Goal: Task Accomplishment & Management: Complete application form

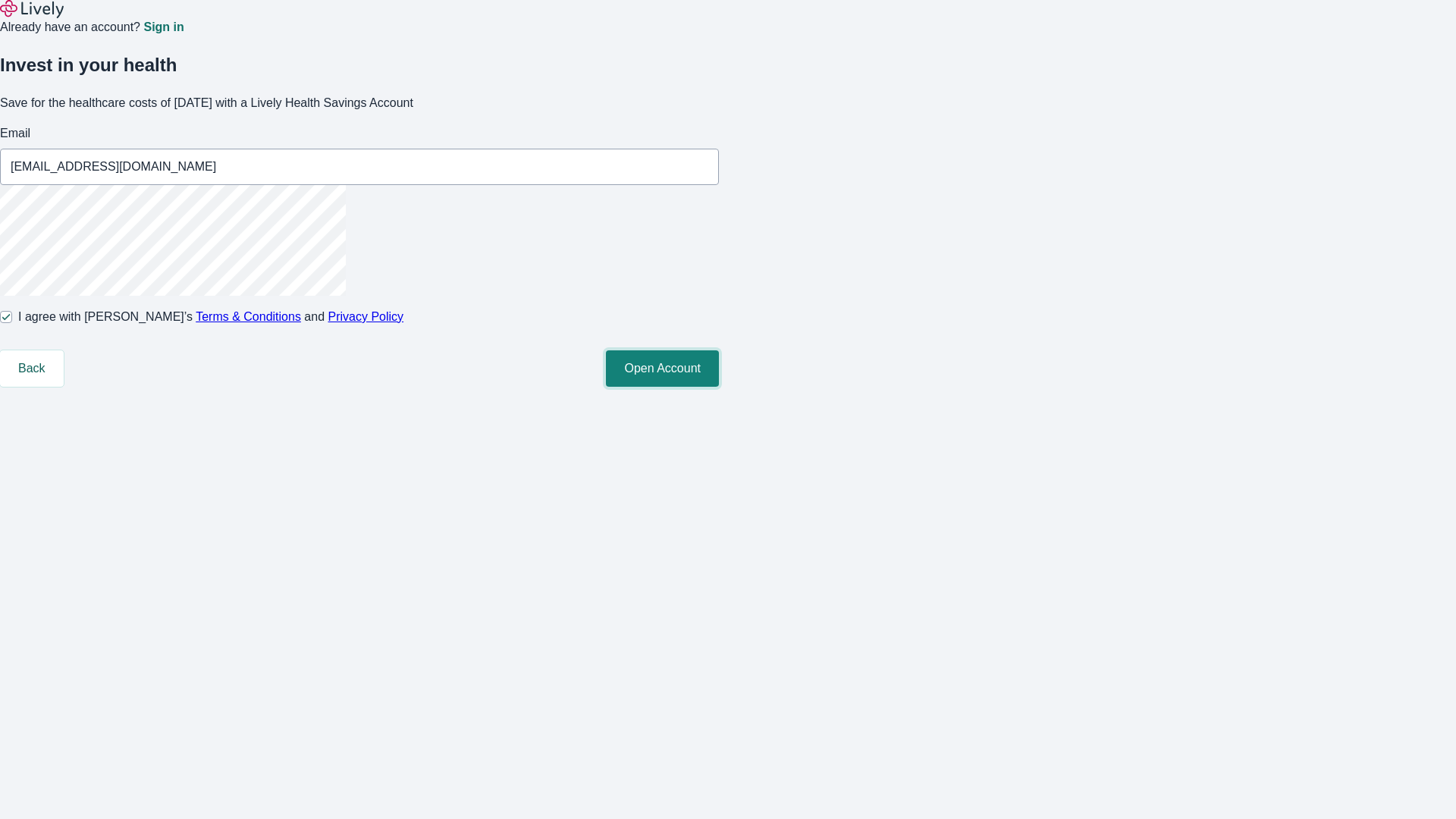
click at [719, 386] on button "Open Account" at bounding box center [662, 368] width 113 height 36
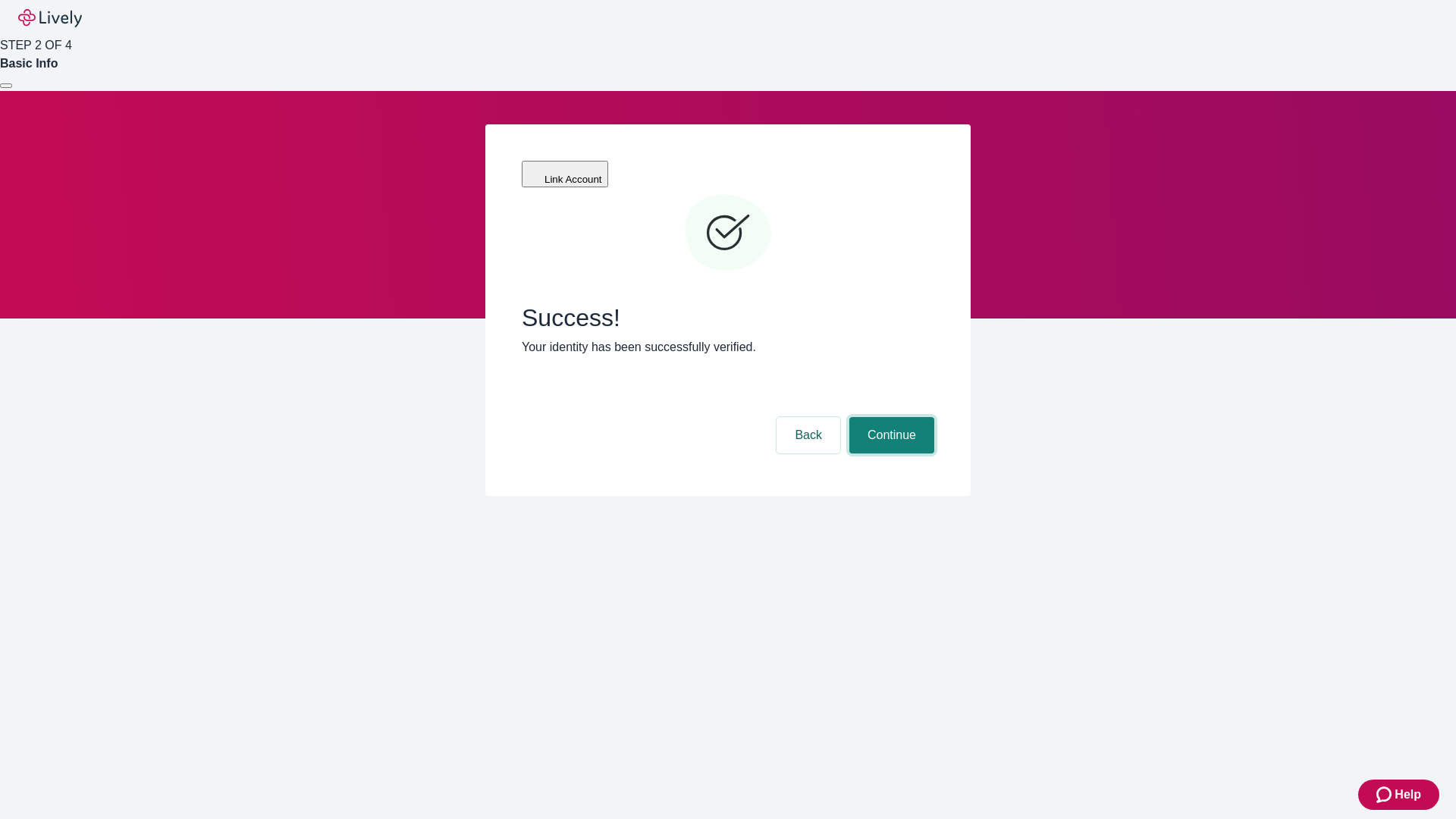
click at [889, 417] on button "Continue" at bounding box center [891, 435] width 84 height 36
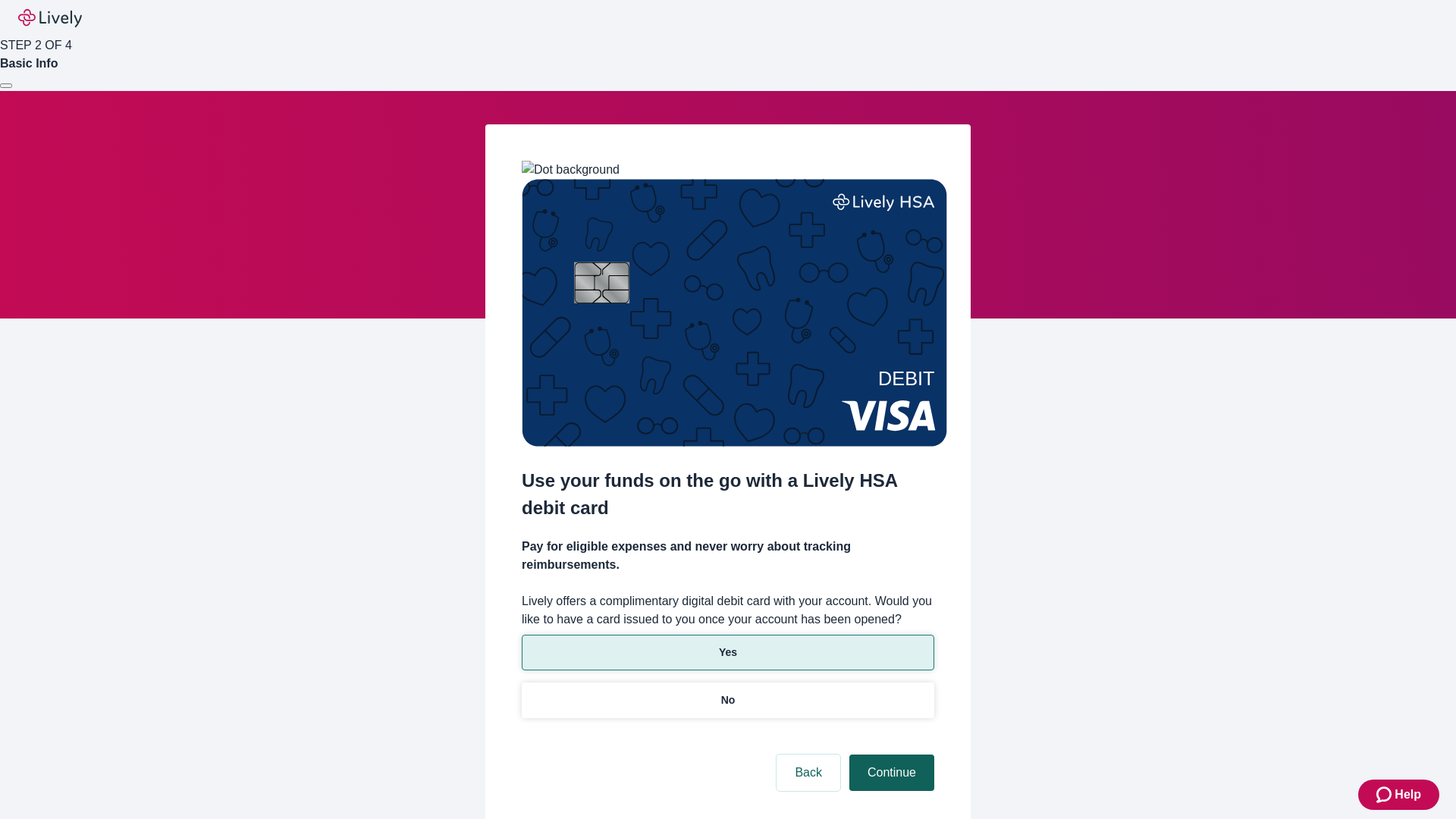
click at [727, 692] on p "No" at bounding box center [728, 700] width 15 height 16
click at [889, 754] on button "Continue" at bounding box center [891, 771] width 84 height 36
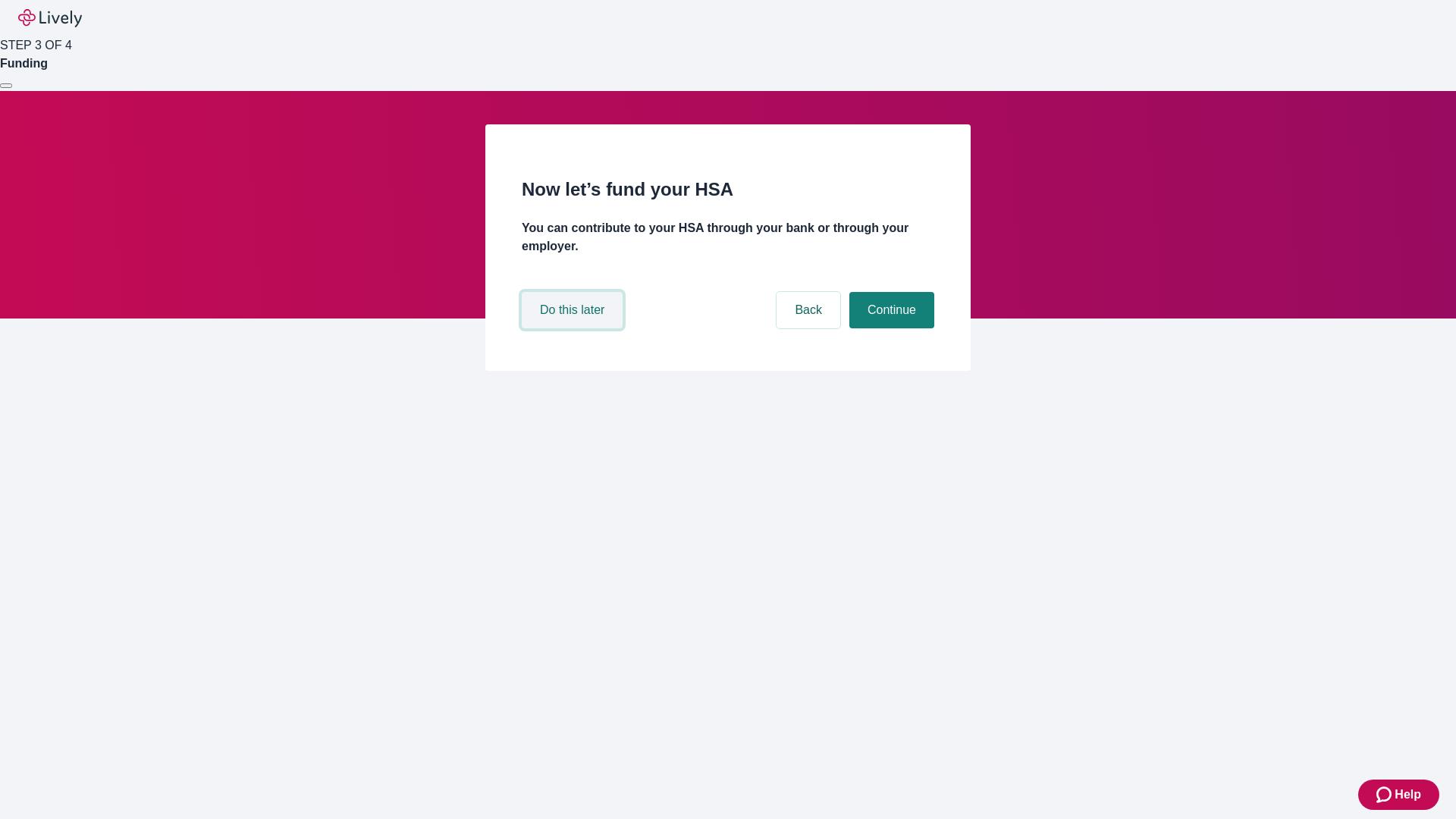
click at [574, 328] on button "Do this later" at bounding box center [572, 310] width 101 height 36
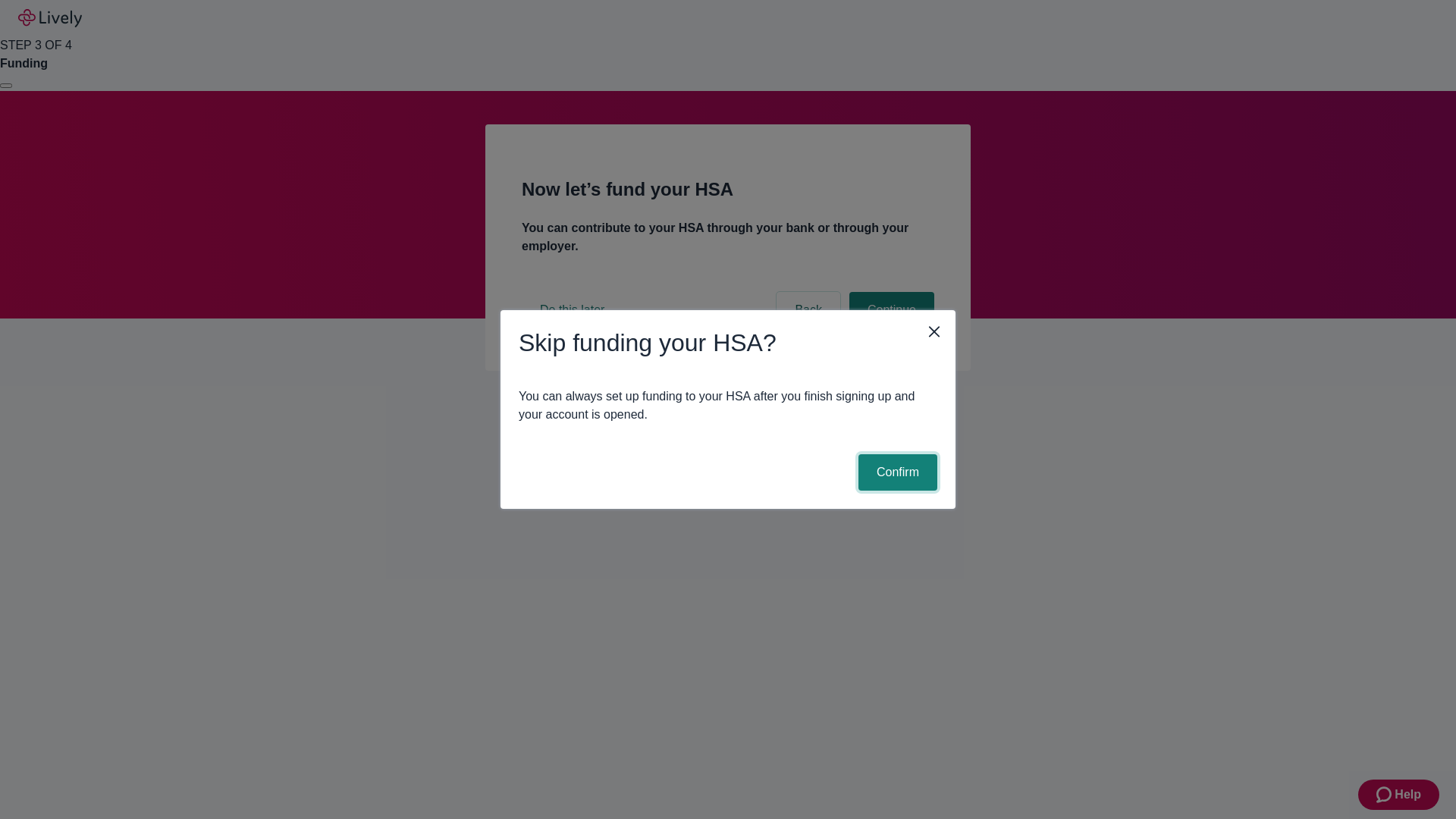
click at [896, 473] on button "Confirm" at bounding box center [897, 472] width 79 height 36
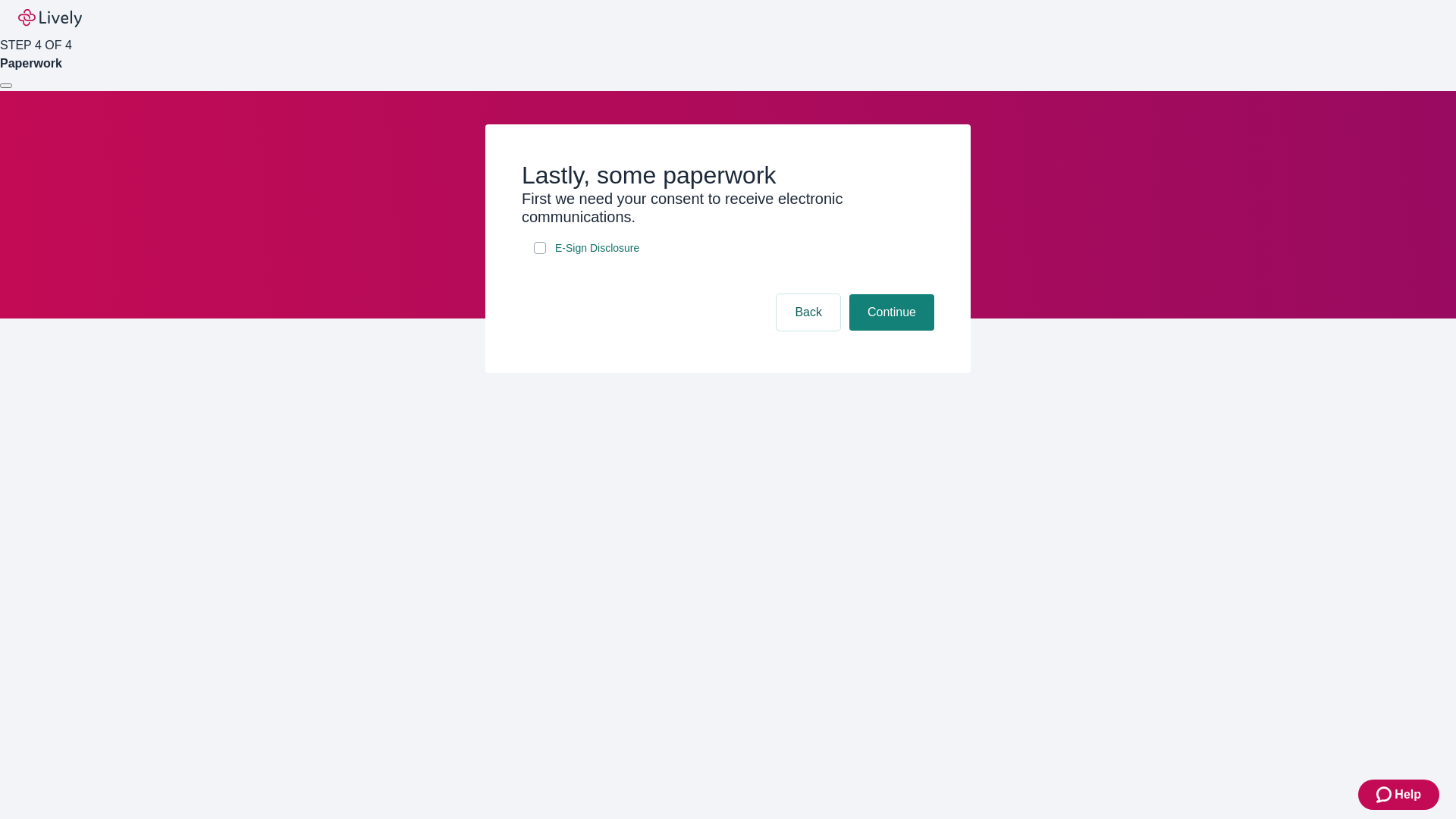
click at [540, 254] on input "E-Sign Disclosure" at bounding box center [540, 247] width 12 height 12
checkbox input "true"
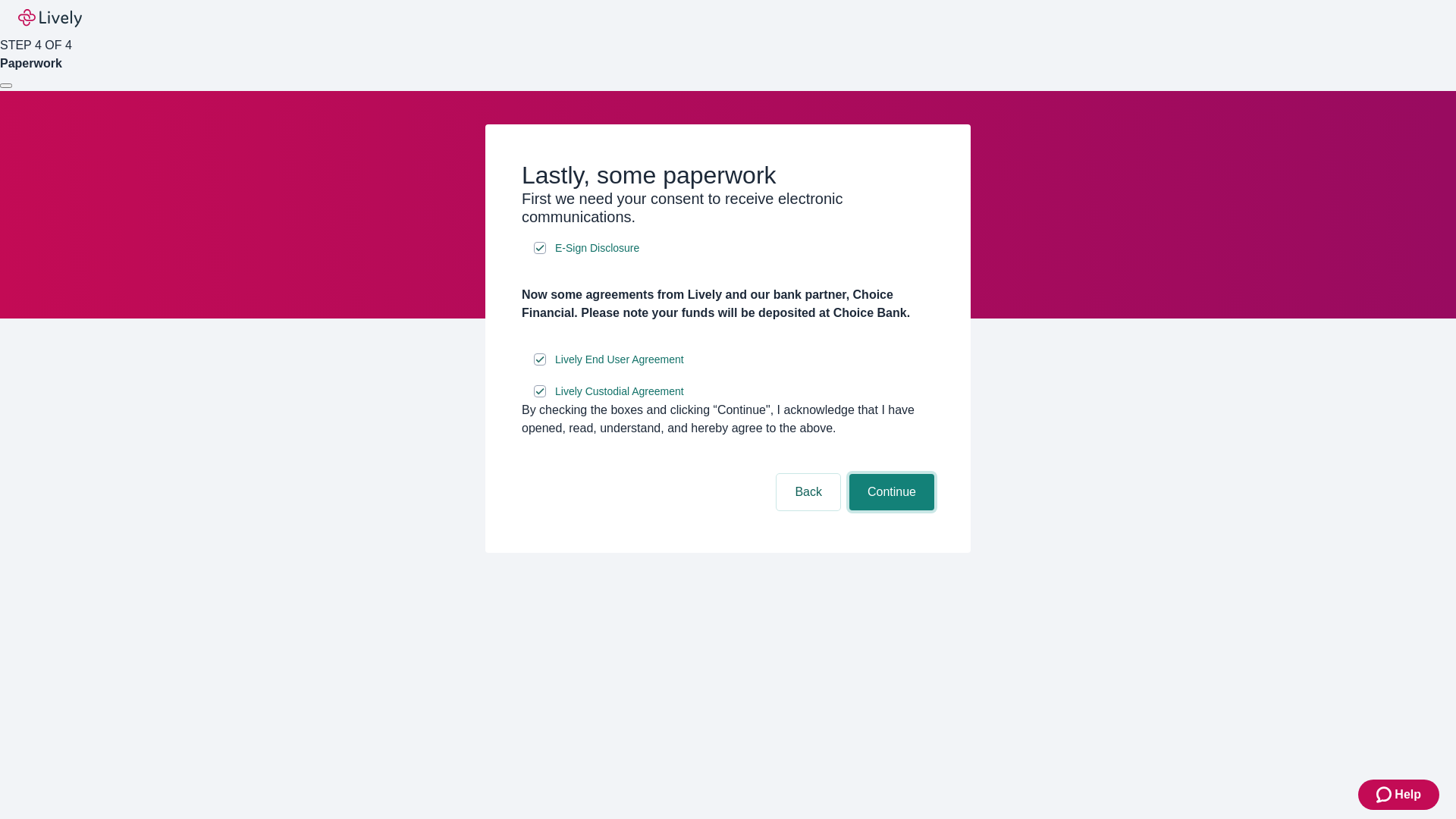
click at [889, 510] on button "Continue" at bounding box center [891, 491] width 84 height 36
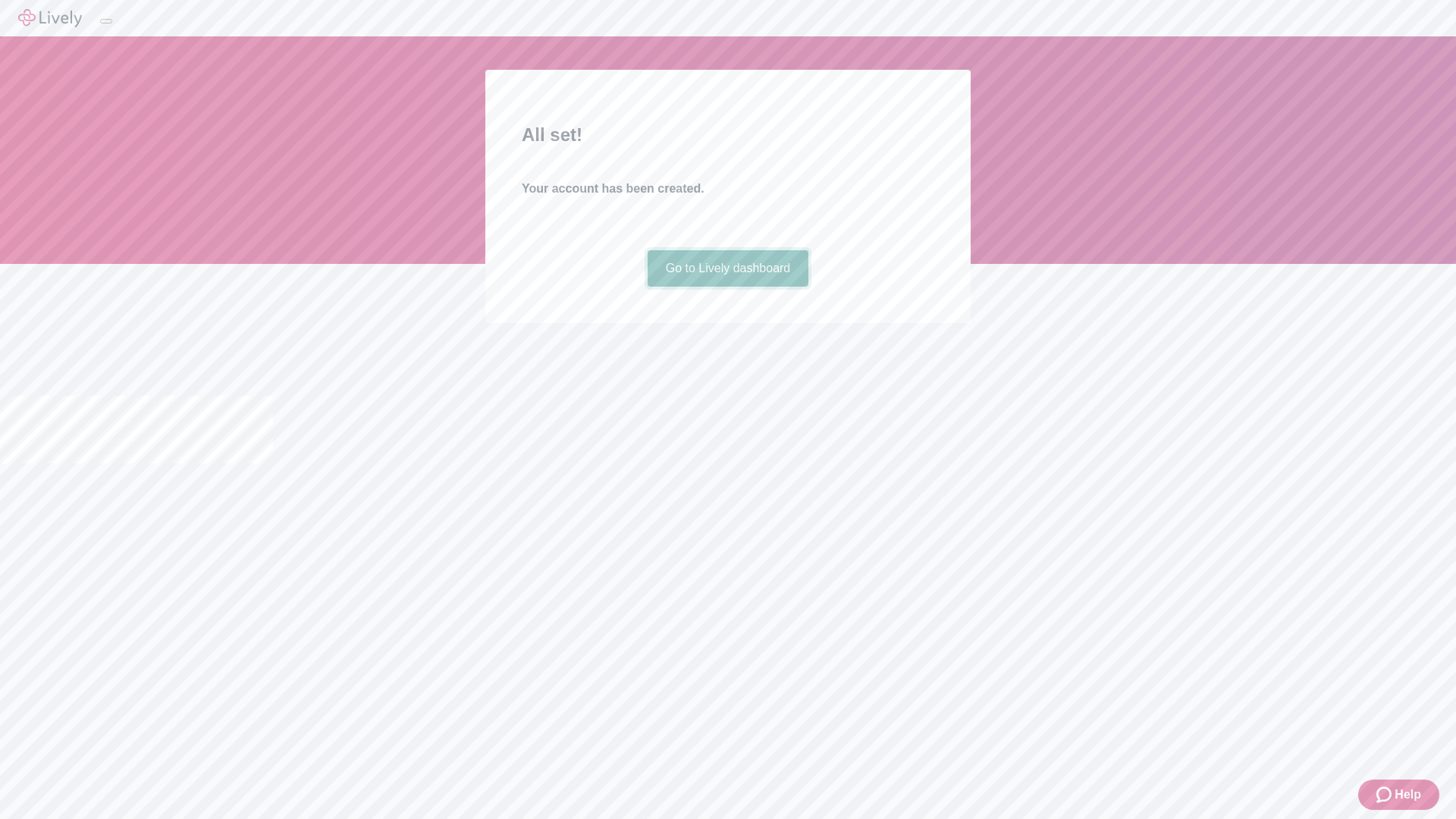
click at [727, 286] on link "Go to Lively dashboard" at bounding box center [728, 268] width 161 height 36
